Goal: Task Accomplishment & Management: Manage account settings

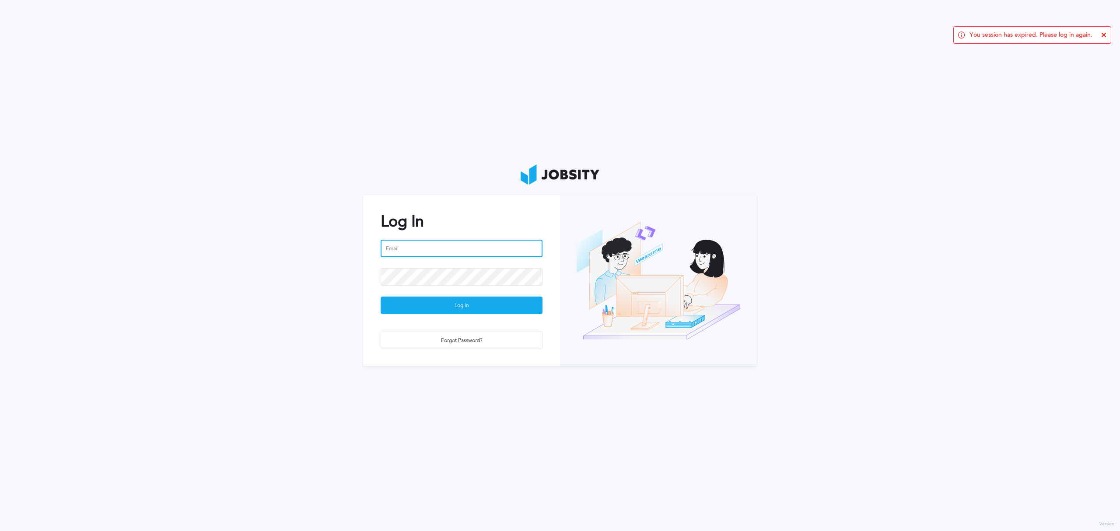
click at [424, 240] on input "email" at bounding box center [462, 249] width 162 height 18
click at [424, 246] on input "email" at bounding box center [462, 249] width 162 height 18
click at [409, 245] on input "email" at bounding box center [462, 249] width 162 height 18
paste input "[EMAIL_ADDRESS][PERSON_NAME][DOMAIN_NAME]"
type input "[EMAIL_ADDRESS][PERSON_NAME][DOMAIN_NAME]"
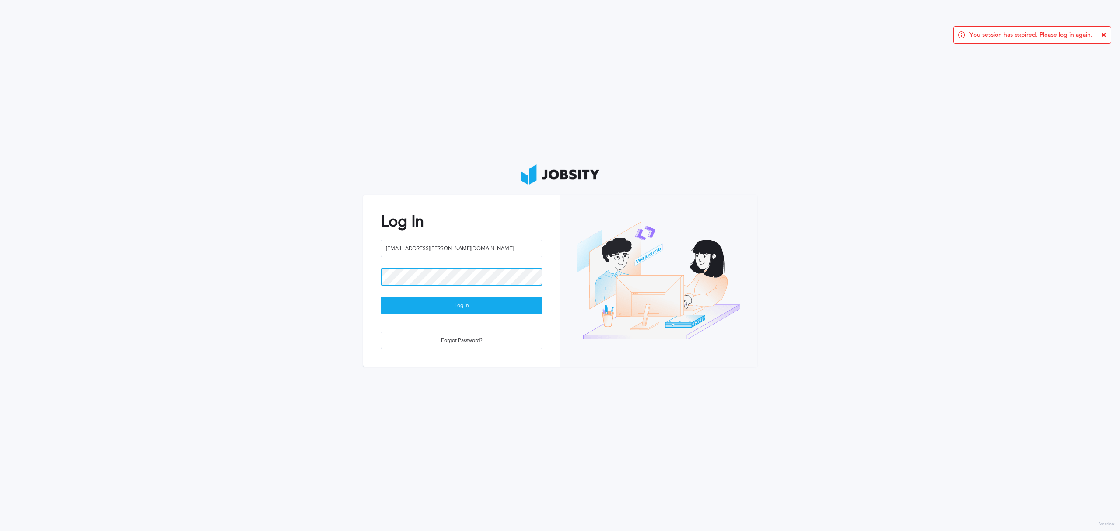
click at [381, 297] on button "Log In" at bounding box center [462, 306] width 162 height 18
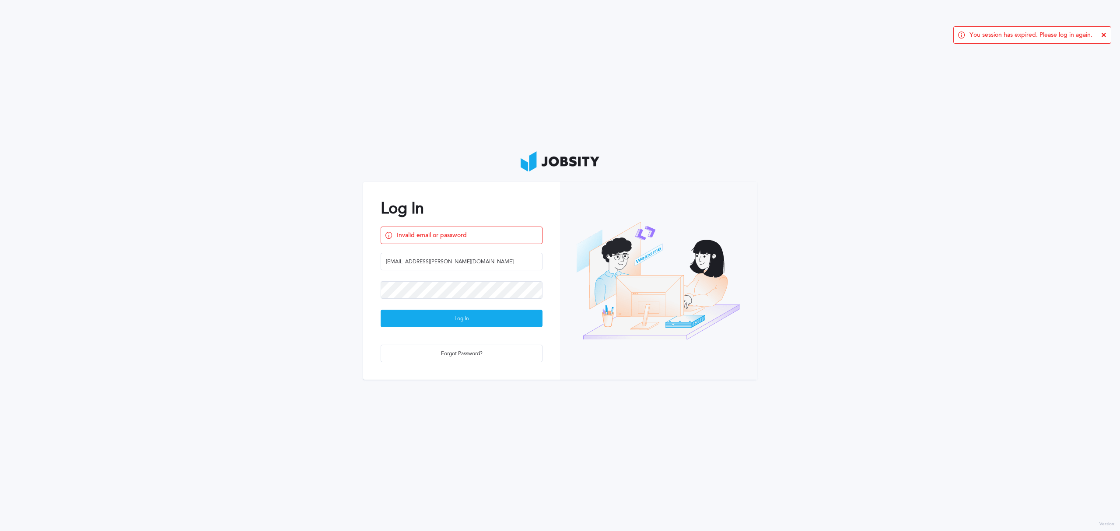
click at [402, 307] on div at bounding box center [462, 295] width 162 height 28
click at [406, 317] on div "Log In" at bounding box center [461, 319] width 161 height 18
click at [459, 351] on div "Forgot Password?" at bounding box center [461, 354] width 161 height 18
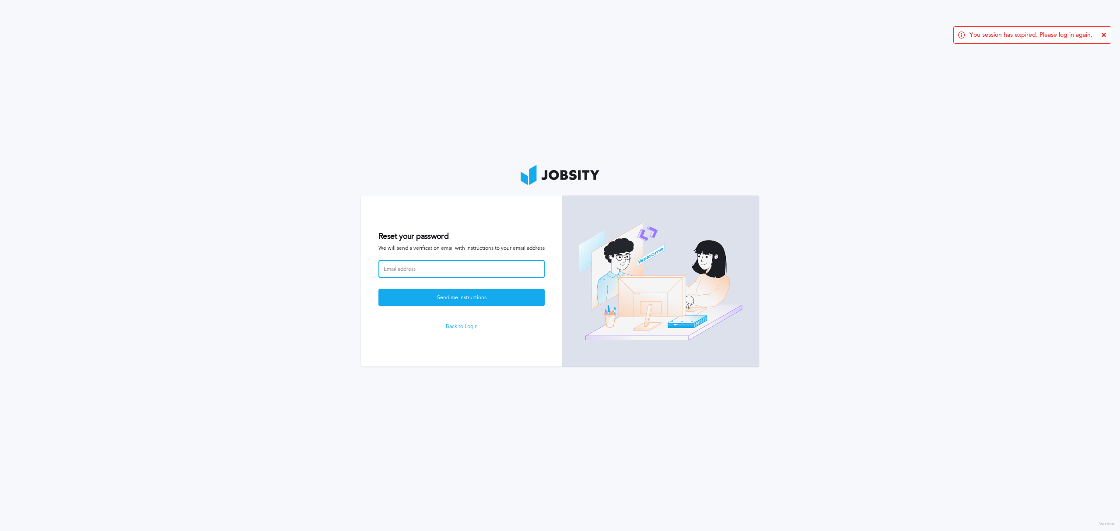
click at [435, 268] on input at bounding box center [462, 269] width 166 height 18
paste input "[EMAIL_ADDRESS][PERSON_NAME][DOMAIN_NAME]"
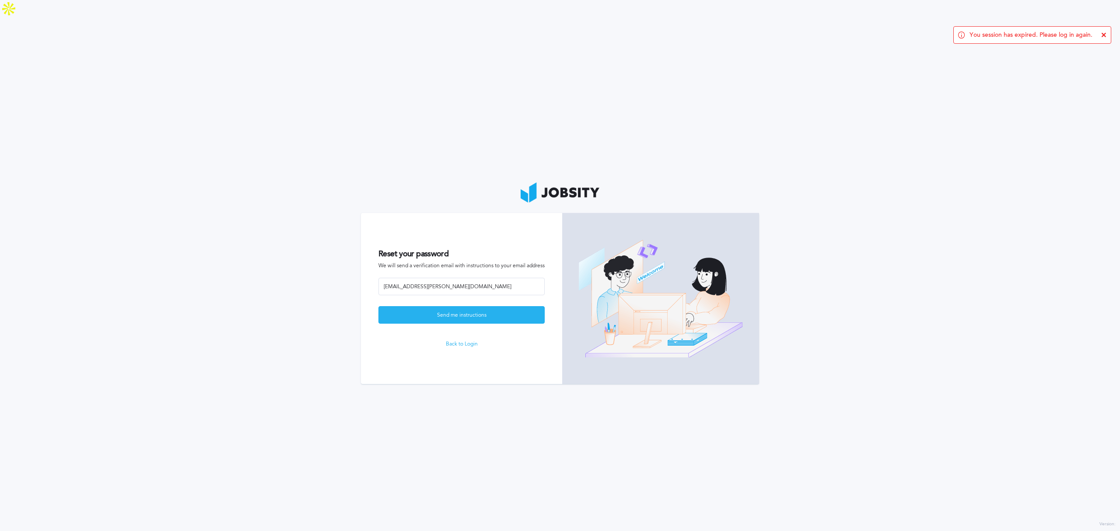
click at [432, 307] on div "Send me instructions" at bounding box center [461, 316] width 165 height 18
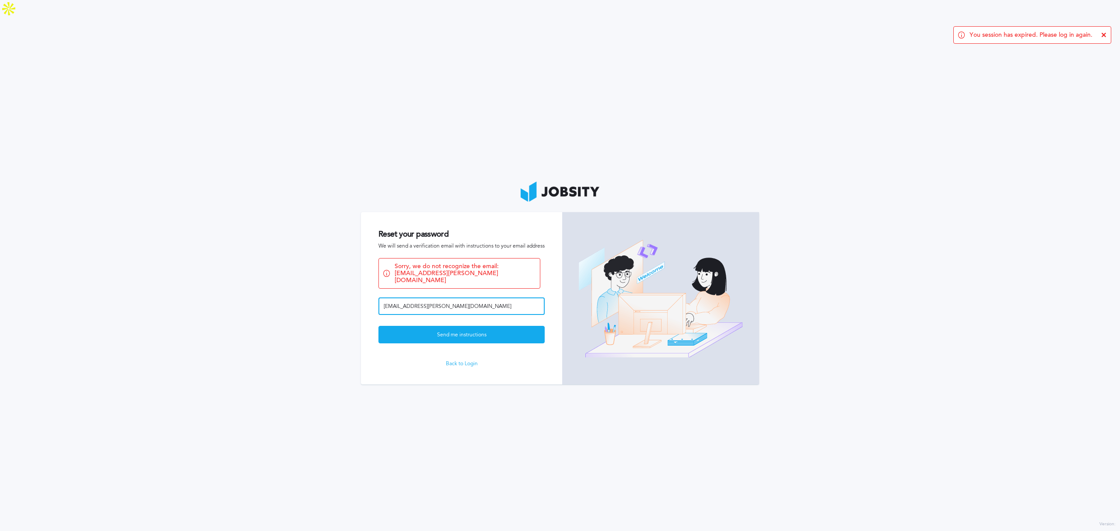
click at [421, 298] on input "[EMAIL_ADDRESS][PERSON_NAME][DOMAIN_NAME]" at bounding box center [462, 307] width 166 height 18
type input "[EMAIL_ADDRESS][PERSON_NAME][DOMAIN_NAME]"
click at [379, 326] on button "Send me instructions" at bounding box center [462, 335] width 166 height 18
